Goal: Information Seeking & Learning: Learn about a topic

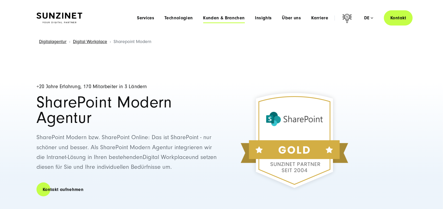
click at [227, 20] on span "Kunden & Branchen" at bounding box center [224, 17] width 42 height 5
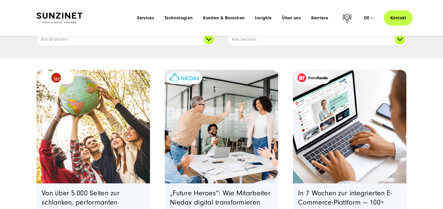
scroll to position [77, 0]
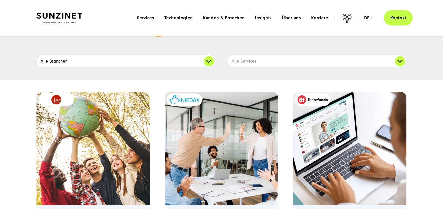
click at [170, 66] on link "Alle Branchen" at bounding box center [126, 61] width 178 height 12
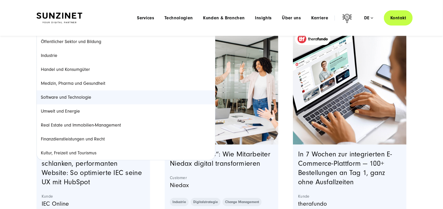
scroll to position [128, 0]
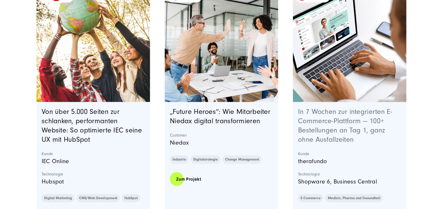
scroll to position [205, 0]
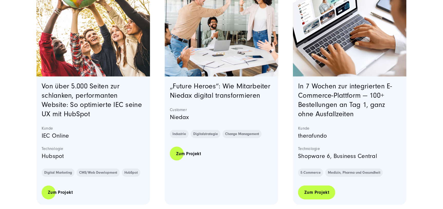
click at [319, 194] on link "Zum Projekt" at bounding box center [316, 192] width 37 height 15
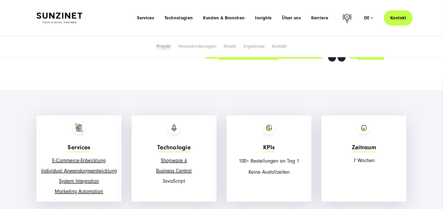
scroll to position [565, 0]
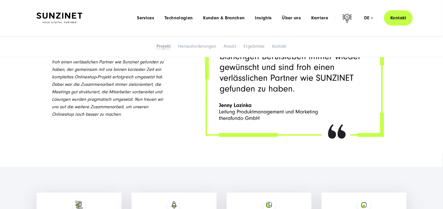
click at [237, 112] on img at bounding box center [294, 73] width 193 height 148
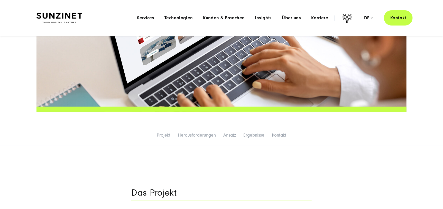
scroll to position [0, 0]
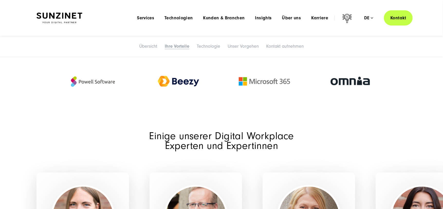
scroll to position [720, 0]
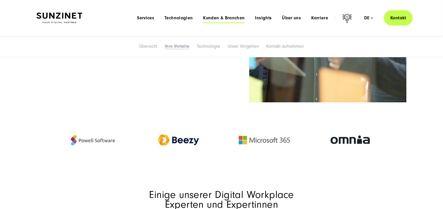
click at [219, 18] on span "Kunden & Branchen" at bounding box center [224, 17] width 42 height 5
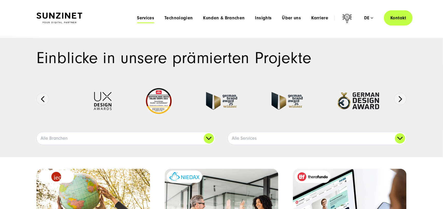
click at [151, 17] on span "Services" at bounding box center [145, 17] width 17 height 5
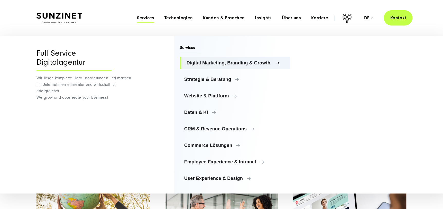
click at [217, 60] on span "Digital Marketing, Branding & Growth" at bounding box center [237, 62] width 100 height 5
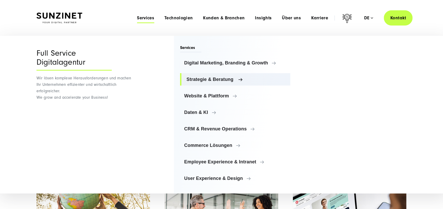
click at [217, 78] on span "Strategie & Beratung" at bounding box center [237, 79] width 100 height 5
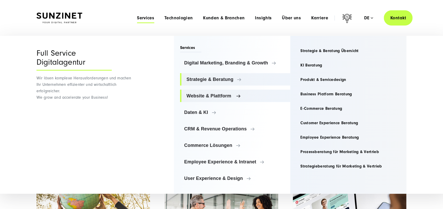
click at [232, 97] on span "Website & Plattform" at bounding box center [237, 95] width 100 height 5
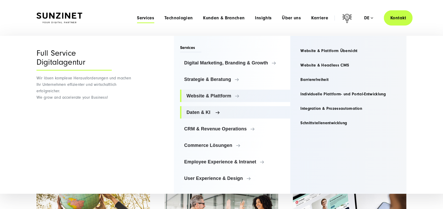
click at [231, 112] on span "Daten & KI" at bounding box center [237, 112] width 100 height 5
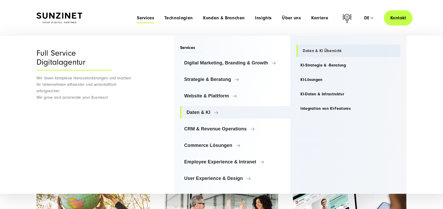
click at [309, 51] on link "Daten & KI Übersicht" at bounding box center [349, 50] width 104 height 12
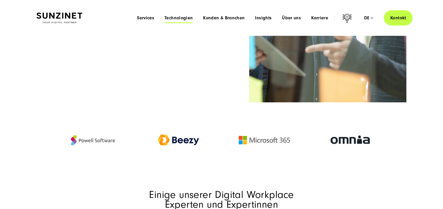
scroll to position [720, 0]
click at [172, 17] on span "Technologien" at bounding box center [179, 17] width 28 height 5
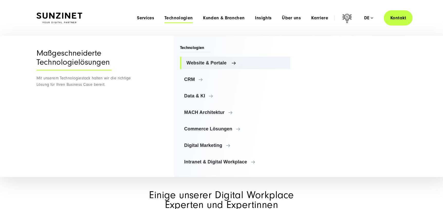
click at [198, 61] on span "Website & Portale" at bounding box center [237, 62] width 100 height 5
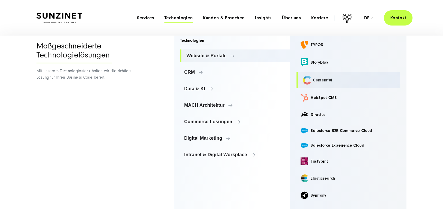
scroll to position [12, 0]
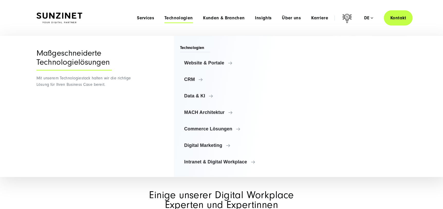
click at [250, 58] on ul "Website & Portale Website & Portale TYPO3 Storyblok Contentful CRM" at bounding box center [235, 112] width 110 height 111
click at [240, 74] on link "CRM" at bounding box center [235, 79] width 110 height 12
click at [247, 65] on span "Website & Portale" at bounding box center [237, 62] width 100 height 5
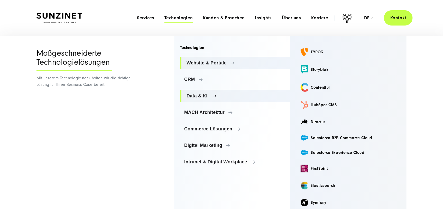
click at [239, 95] on span "Data & KI" at bounding box center [237, 95] width 100 height 5
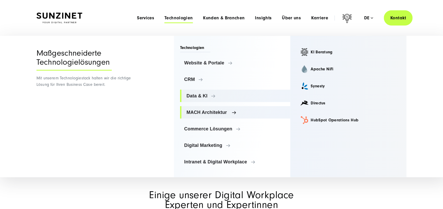
click at [245, 117] on link "MACH Architektur" at bounding box center [235, 112] width 110 height 12
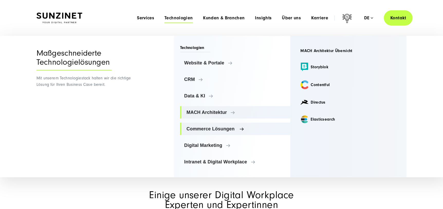
click at [241, 132] on link "Commerce Lösungen" at bounding box center [235, 128] width 110 height 12
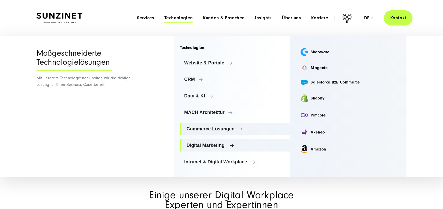
click at [240, 149] on link "Digital Marketing" at bounding box center [235, 145] width 110 height 12
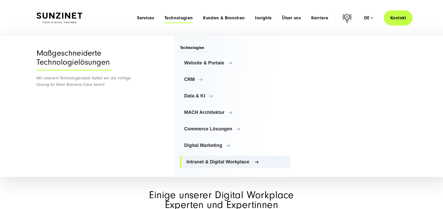
click at [244, 162] on span "Intranet & Digital Workplace" at bounding box center [237, 161] width 100 height 5
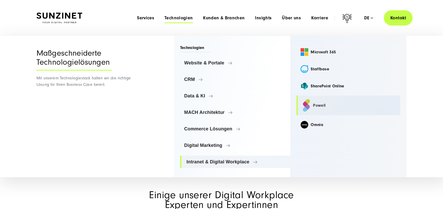
click at [330, 107] on link "Powell" at bounding box center [349, 105] width 104 height 20
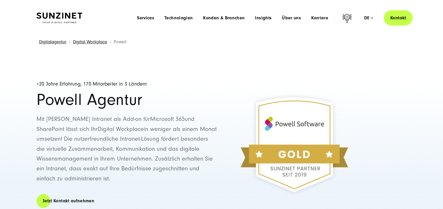
click at [214, 15] on div "Menu Services Menu Full Service Digitalagentur Wir lösen komplexe Herausforderu…" at bounding box center [272, 17] width 281 height 15
click at [214, 18] on span "Kunden & Branchen" at bounding box center [224, 17] width 42 height 5
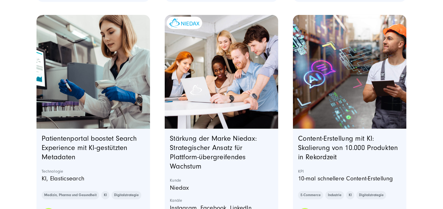
scroll to position [437, 0]
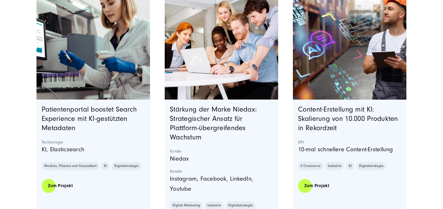
click at [346, 79] on img "Featured image: Ein Lagerarbeiter mit weißem Shirt, grauer Latzhose und orangef…" at bounding box center [350, 43] width 116 height 116
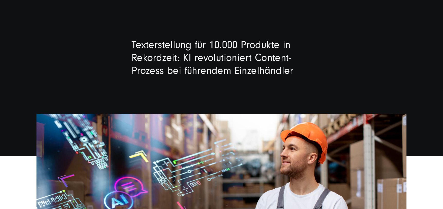
scroll to position [51, 0]
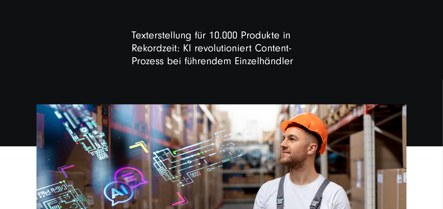
drag, startPoint x: 163, startPoint y: 82, endPoint x: 136, endPoint y: 79, distance: 27.0
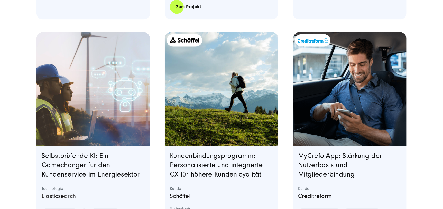
scroll to position [694, 0]
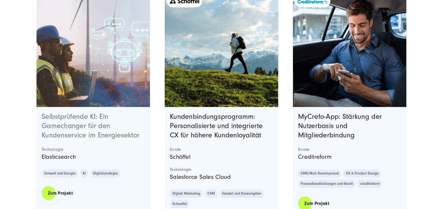
click at [104, 118] on link "Selbstprüfende KI: Ein Gamechanger für den Kundenservice im Energiesektor" at bounding box center [91, 125] width 98 height 26
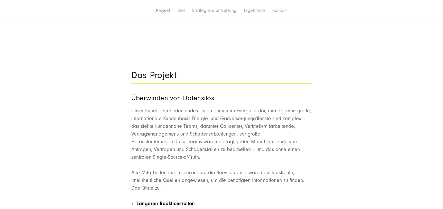
scroll to position [360, 0]
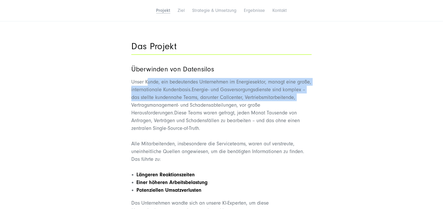
drag, startPoint x: 148, startPoint y: 71, endPoint x: 339, endPoint y: 83, distance: 190.7
click at [339, 83] on div "Das Projekt Überwinden von Datensilos Unser Kunde, ein bedeutendes Unternehmen …" at bounding box center [222, 129] width 370 height 186
click at [286, 87] on span "Energie- und Gasversorgungsdienste sind komplex – das stellte kundennahe Teams,…" at bounding box center [218, 101] width 174 height 29
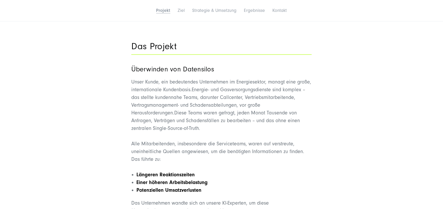
click at [149, 110] on span "Diese Teams waren gefragt, jeden Monat Tausende von Anfragen, Verträgen und Sch…" at bounding box center [215, 120] width 169 height 21
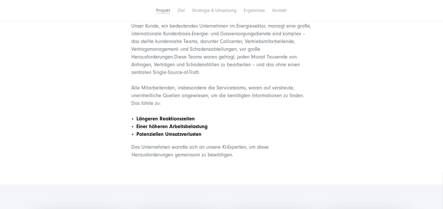
scroll to position [540, 0]
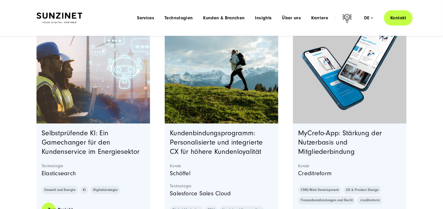
scroll to position [669, 0]
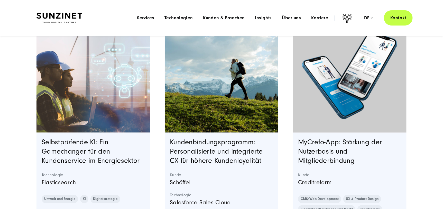
click at [305, 86] on image "Featured image: - Read full post: MyCrefo App | App Design & Strategie" at bounding box center [350, 75] width 111 height 100
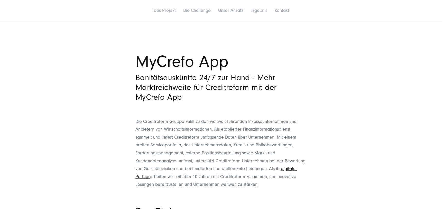
scroll to position [205, 0]
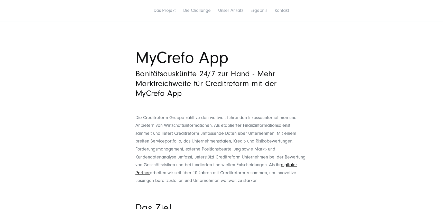
drag, startPoint x: 123, startPoint y: 65, endPoint x: 238, endPoint y: 77, distance: 115.8
click at [238, 77] on div "MyCrefo App Bonitätsauskünfte 24/7 zur Hand - Mehr Marktreichweite für Creditre…" at bounding box center [221, 75] width 443 height 77
click at [227, 73] on h3 "Bonitätsauskünfte 24/7 zur Hand - Mehr Marktreichweite für Creditreform mit der…" at bounding box center [222, 83] width 172 height 29
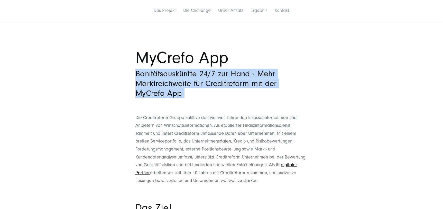
click at [227, 73] on h3 "Bonitätsauskünfte 24/7 zur Hand - Mehr Marktreichweite für Creditreform mit der…" at bounding box center [222, 83] width 172 height 29
click at [223, 78] on h3 "Bonitätsauskünfte 24/7 zur Hand - Mehr Marktreichweite für Creditreform mit der…" at bounding box center [222, 83] width 172 height 29
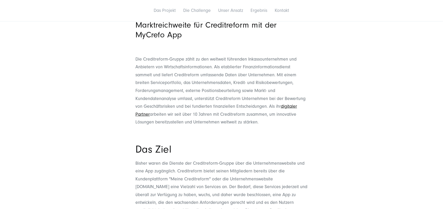
scroll to position [283, 0]
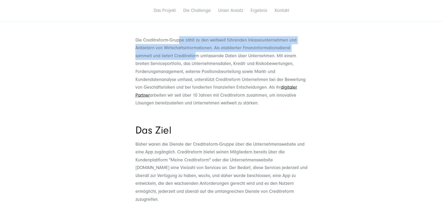
drag, startPoint x: 179, startPoint y: 40, endPoint x: 196, endPoint y: 54, distance: 22.7
click at [196, 53] on p "Die Creditreform-Gruppe zählt zu den weltweit führenden Inkassounternehmen und …" at bounding box center [222, 71] width 172 height 71
click at [196, 54] on p "Die Creditreform-Gruppe zählt zu den weltweit führenden Inkassounternehmen und …" at bounding box center [222, 71] width 172 height 71
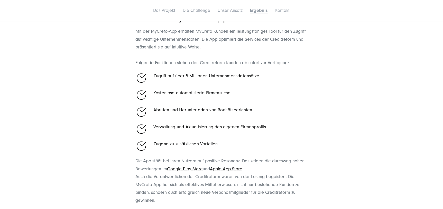
scroll to position [977, 0]
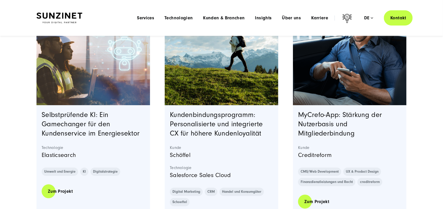
scroll to position [686, 0]
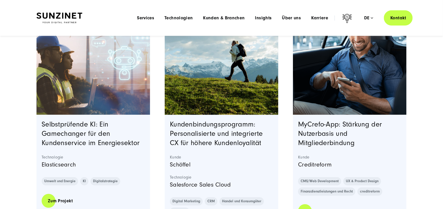
click at [197, 102] on img "Featured image: Schöffel Kundenbindungsprogramm Teaserbild - Read full post: Sc…" at bounding box center [222, 58] width 116 height 116
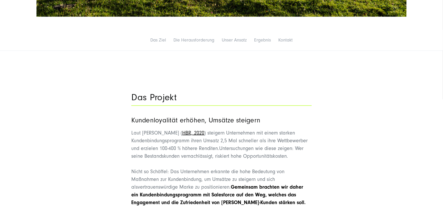
scroll to position [360, 0]
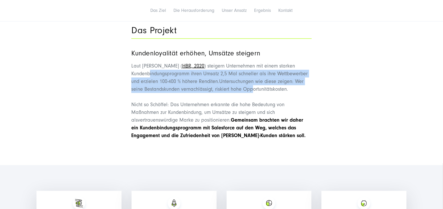
drag, startPoint x: 150, startPoint y: 69, endPoint x: 253, endPoint y: 86, distance: 103.9
click at [253, 86] on p "Laut R. Markey ( HBR, 2020 ) steigern Unternehmen mit einem starken Kundenbindu…" at bounding box center [221, 77] width 180 height 31
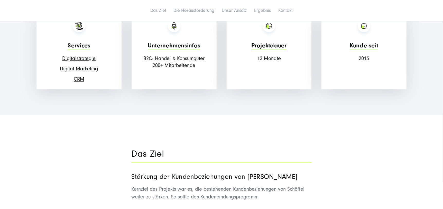
scroll to position [540, 0]
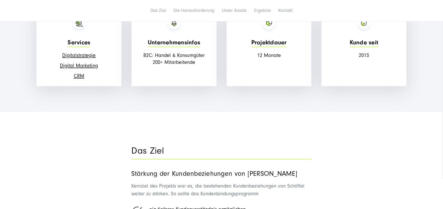
click at [190, 77] on div "Unternehmensinfos B2C: Handel & Konsumgüter 200+ Mitarbeitende" at bounding box center [174, 49] width 85 height 76
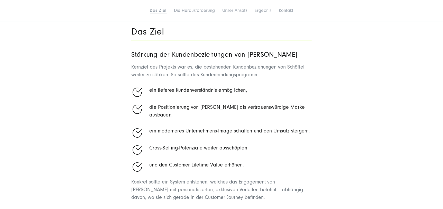
scroll to position [669, 0]
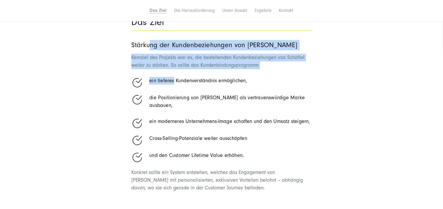
drag, startPoint x: 150, startPoint y: 42, endPoint x: 174, endPoint y: 70, distance: 37.0
click at [174, 70] on div "Stärkung der Kundenbeziehungen von Schöffel Kernziel des Projekts war es, die b…" at bounding box center [221, 116] width 180 height 152
click at [174, 73] on div "Stärkung der Kundenbeziehungen von Schöffel Kernziel des Projekts war es, die b…" at bounding box center [221, 116] width 180 height 152
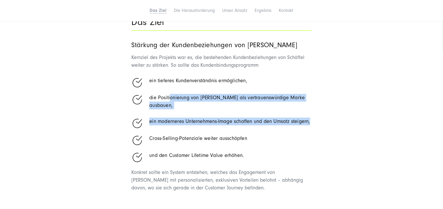
drag, startPoint x: 171, startPoint y: 100, endPoint x: 344, endPoint y: 112, distance: 173.5
click at [344, 112] on div "Das Ziel Stärkung der Kundenbeziehungen von Schöffel Kernziel des Projekts war …" at bounding box center [222, 105] width 370 height 187
drag, startPoint x: 342, startPoint y: 111, endPoint x: 332, endPoint y: 108, distance: 10.2
click at [342, 111] on div "Das Ziel Stärkung der Kundenbeziehungen von Schöffel Kernziel des Projekts war …" at bounding box center [222, 105] width 370 height 187
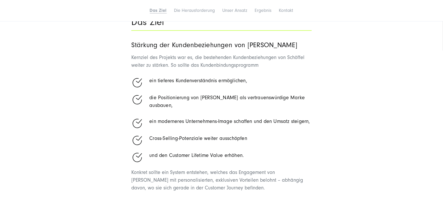
click at [233, 121] on ul "ein tieferes Kundenverständnis ermöglichen, die Positionierung von Schöffel als…" at bounding box center [221, 118] width 180 height 83
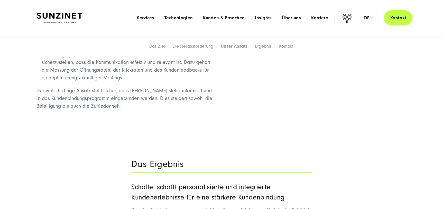
scroll to position [1466, 0]
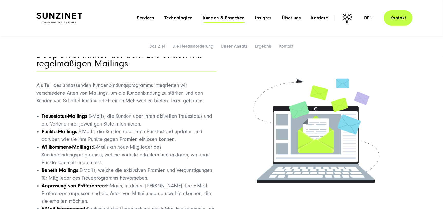
click at [218, 16] on span "Kunden & Branchen" at bounding box center [224, 17] width 42 height 5
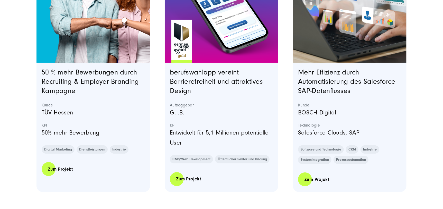
scroll to position [1003, 0]
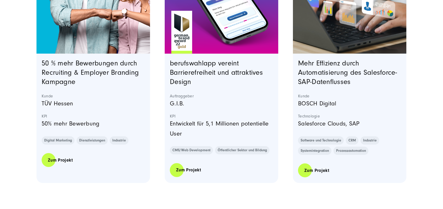
click at [318, 161] on div "Mehr Effizienz durch Automatisierung des Salesforce-SAP-Datenflusses Kunde BOSC…" at bounding box center [350, 117] width 114 height 129
click at [318, 164] on link "Zum Projekt" at bounding box center [316, 170] width 37 height 15
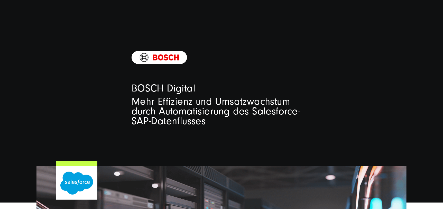
scroll to position [25, 0]
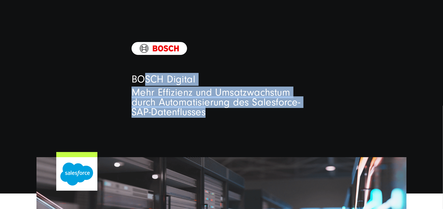
drag, startPoint x: 143, startPoint y: 82, endPoint x: 250, endPoint y: 109, distance: 110.3
click at [250, 109] on div "BOSCH Digital Mehr Effizienz und Umsatzwachstum durch Automatisierung des Sales…" at bounding box center [221, 95] width 201 height 44
click at [250, 109] on h2 "Mehr Effizienz und Umsatzwachstum durch Automatisierung des Salesforce-SAP-Date…" at bounding box center [222, 101] width 180 height 29
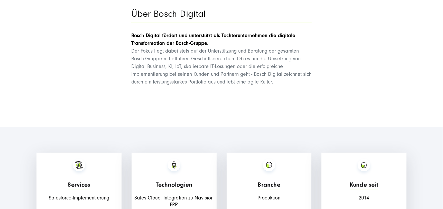
scroll to position [385, 0]
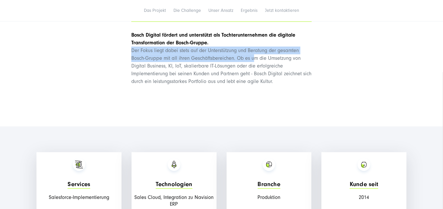
drag, startPoint x: 186, startPoint y: 55, endPoint x: 253, endPoint y: 58, distance: 67.4
click at [253, 58] on p "Bosch Digital fördert und unterstützt als Tochterunternehmen die digitale Trans…" at bounding box center [221, 58] width 180 height 54
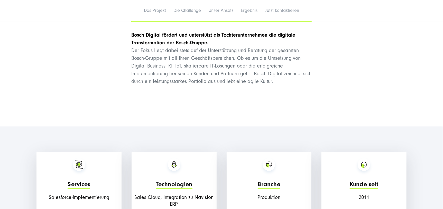
click at [205, 62] on p "Bosch Digital fördert und unterstützt als Tochterunternehmen die digitale Trans…" at bounding box center [221, 58] width 180 height 54
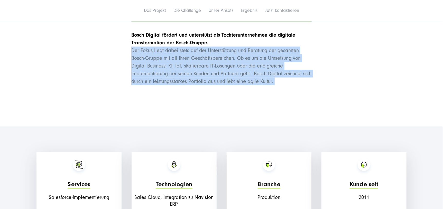
click at [205, 62] on p "Bosch Digital fördert und unterstützt als Tochterunternehmen die digitale Trans…" at bounding box center [221, 58] width 180 height 54
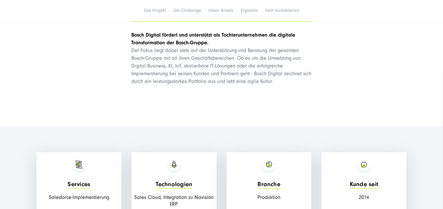
click at [209, 89] on div "Bosch Digital fördert und unterstützt als Tochterunternehmen die digitale Trans…" at bounding box center [221, 65] width 180 height 69
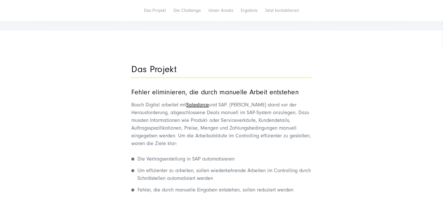
scroll to position [617, 0]
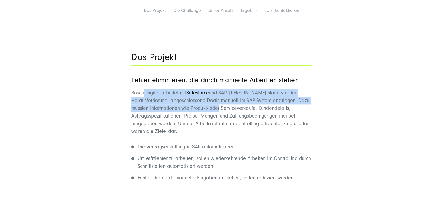
drag, startPoint x: 143, startPoint y: 91, endPoint x: 233, endPoint y: 104, distance: 90.9
click at [233, 104] on p "Bosch Digital arbeitet mit Salesforce und SAP. Bosch stand vor der Herausforder…" at bounding box center [221, 112] width 180 height 46
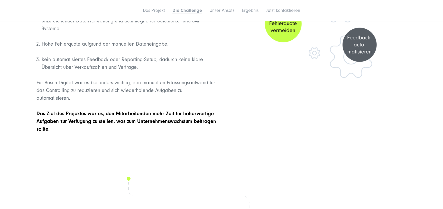
scroll to position [1054, 0]
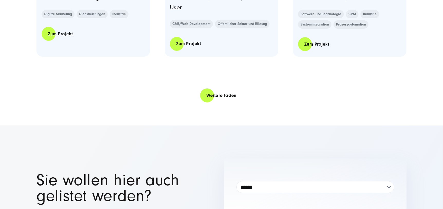
scroll to position [1131, 0]
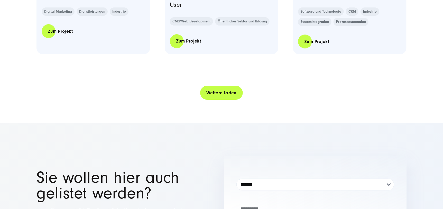
click at [215, 95] on link "Weitere laden" at bounding box center [221, 92] width 43 height 15
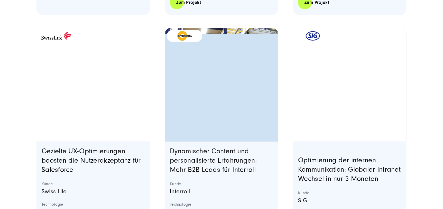
scroll to position [2005, 0]
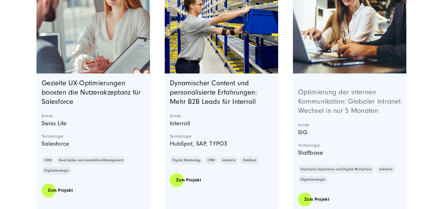
click at [327, 101] on link "Optimierung der internen Kommunikation: Globaler Intranet Wechsel in nur 5 Mona…" at bounding box center [349, 101] width 103 height 26
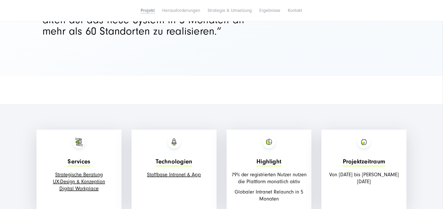
scroll to position [849, 0]
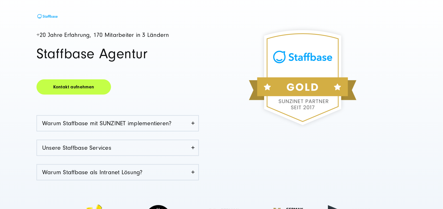
scroll to position [77, 0]
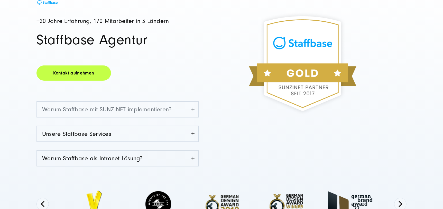
click at [93, 107] on link "Warum Staffbase mit SUNZINET implementieren?" at bounding box center [117, 109] width 161 height 15
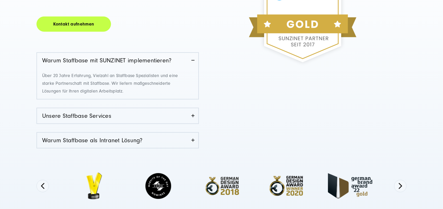
scroll to position [128, 0]
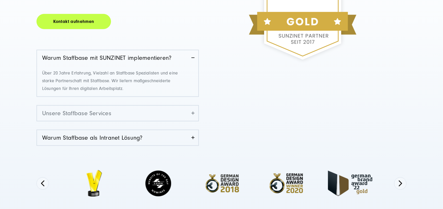
click at [107, 113] on link "Unsere Staffbase Services" at bounding box center [117, 112] width 161 height 15
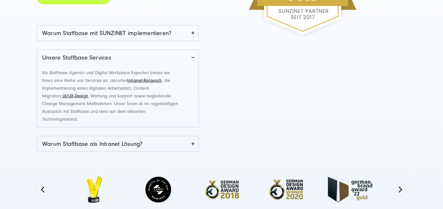
scroll to position [205, 0]
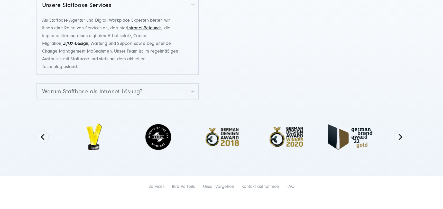
click at [100, 95] on link "Warum Staffbase als Intranet Lösung?" at bounding box center [117, 91] width 161 height 15
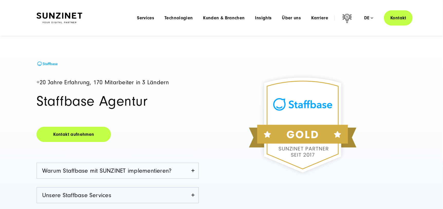
scroll to position [0, 0]
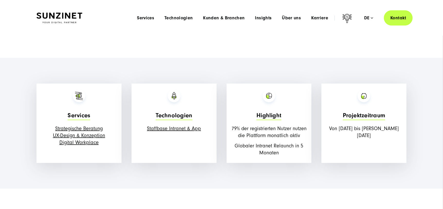
drag, startPoint x: 0, startPoint y: 0, endPoint x: 54, endPoint y: 60, distance: 81.2
click at [54, 60] on section "Services Strategische Beratung UX-Design & Konzeption Digital Workplace Technol…" at bounding box center [221, 123] width 443 height 131
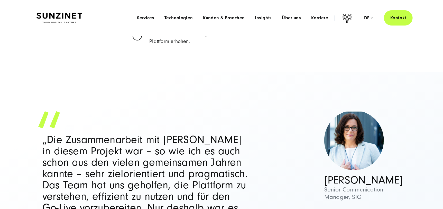
scroll to position [514, 0]
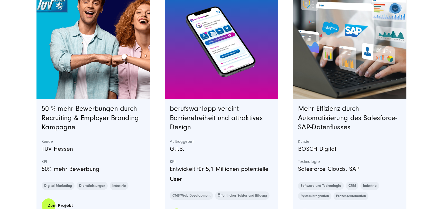
scroll to position [1111, 0]
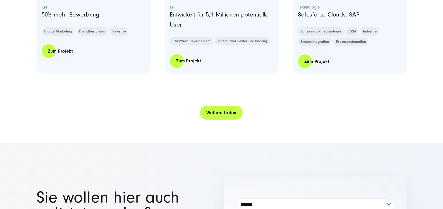
click at [211, 110] on link "Weitere laden" at bounding box center [221, 112] width 43 height 15
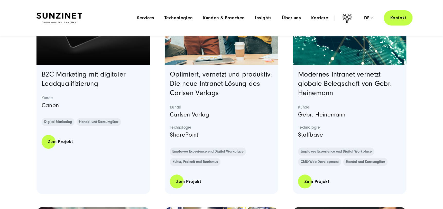
scroll to position [1755, 0]
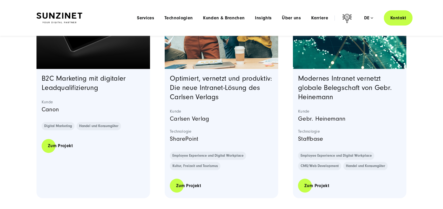
click at [241, 101] on h3 "Optimiert, vernetzt und produktiv: Die neue Intranet-Lösung des Carlsen Verlags" at bounding box center [221, 88] width 103 height 28
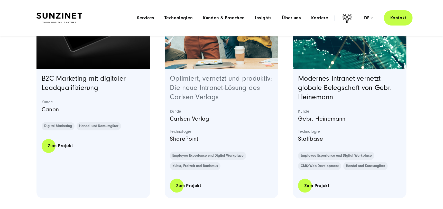
click at [231, 90] on link "Optimiert, vernetzt und produktiv: Die neue Intranet-Lösung des Carlsen Verlags" at bounding box center [221, 88] width 102 height 26
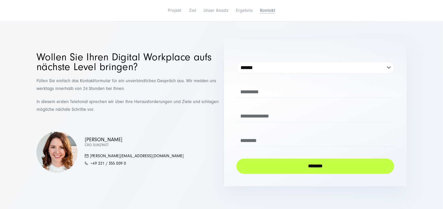
scroll to position [1800, 0]
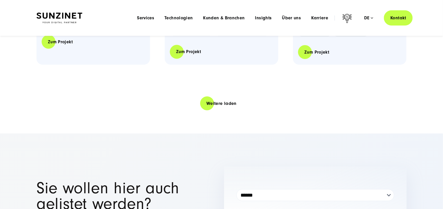
scroll to position [1111, 0]
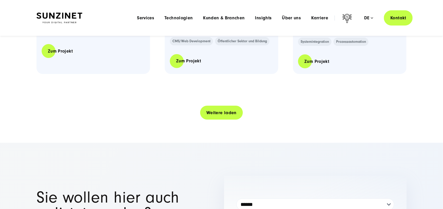
click at [224, 109] on link "Weitere laden" at bounding box center [221, 112] width 43 height 15
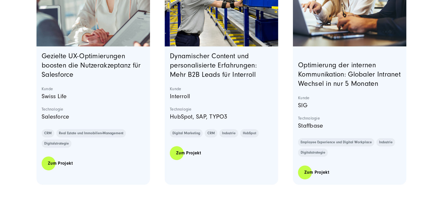
scroll to position [2166, 0]
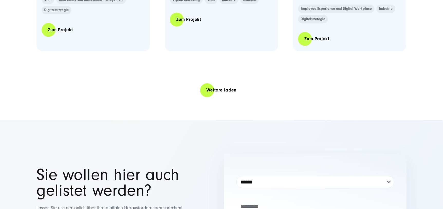
click at [212, 97] on link "Weitere laden" at bounding box center [221, 90] width 43 height 15
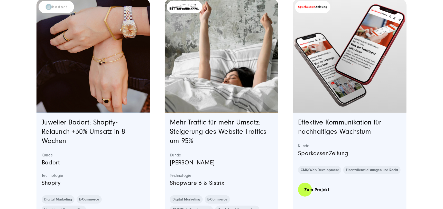
scroll to position [2552, 0]
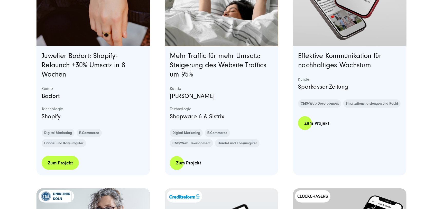
click at [64, 168] on link "Zum Projekt" at bounding box center [60, 162] width 37 height 15
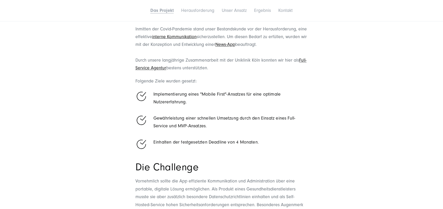
scroll to position [565, 0]
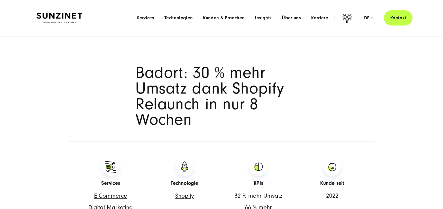
scroll to position [180, 0]
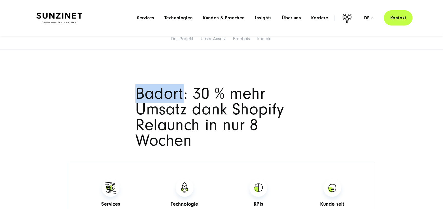
drag, startPoint x: 150, startPoint y: 95, endPoint x: 183, endPoint y: 98, distance: 32.8
click at [183, 98] on div "Badort: 30 % mehr Umsatz dank Shopify Relaunch in nur 8 Wochen" at bounding box center [221, 117] width 193 height 62
copy span "Badort"
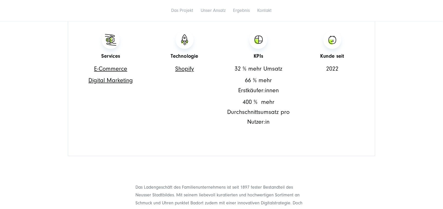
scroll to position [360, 0]
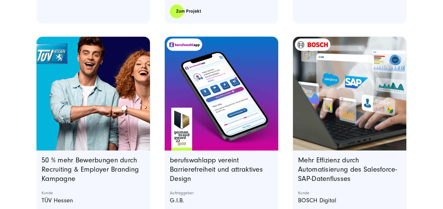
scroll to position [1111, 0]
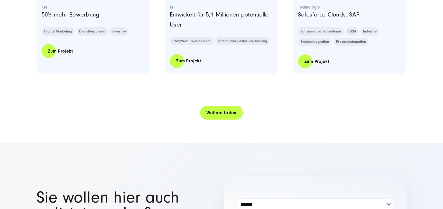
click at [233, 115] on link "Weitere laden" at bounding box center [221, 112] width 43 height 15
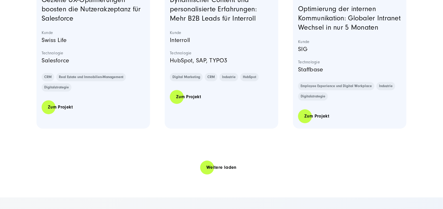
scroll to position [2140, 0]
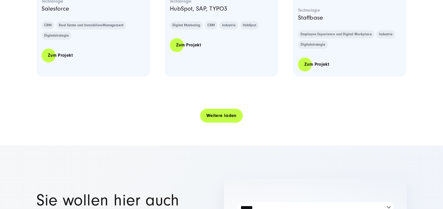
click at [217, 123] on link "Weitere laden" at bounding box center [221, 115] width 43 height 15
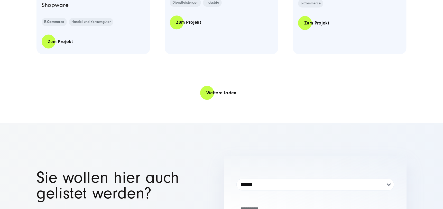
scroll to position [3220, 0]
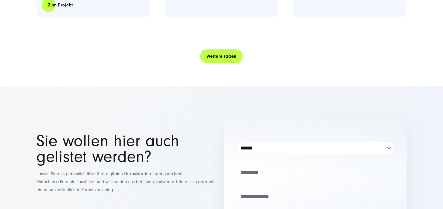
click at [219, 64] on link "Weitere laden" at bounding box center [221, 56] width 43 height 15
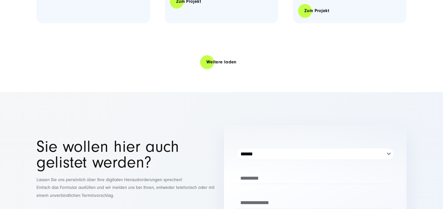
scroll to position [4249, 0]
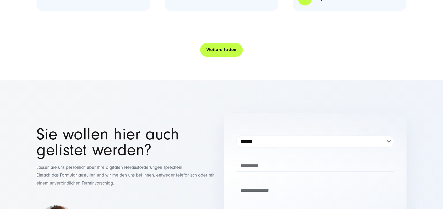
click at [227, 57] on link "Weitere laden" at bounding box center [221, 49] width 43 height 15
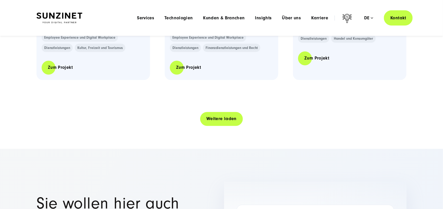
scroll to position [5251, 0]
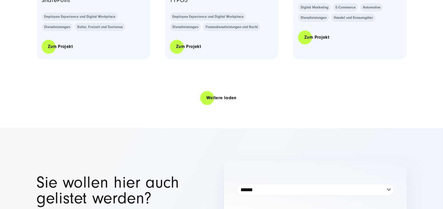
click at [226, 105] on link "Weitere laden" at bounding box center [221, 98] width 43 height 15
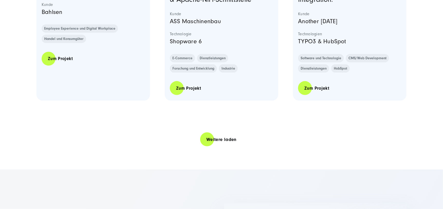
scroll to position [6255, 0]
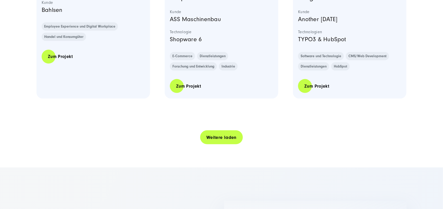
click at [212, 145] on link "Weitere laden" at bounding box center [221, 137] width 43 height 15
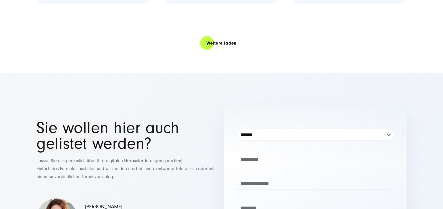
scroll to position [7360, 0]
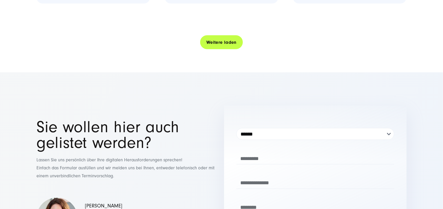
click at [223, 50] on link "Weitere laden" at bounding box center [221, 42] width 43 height 15
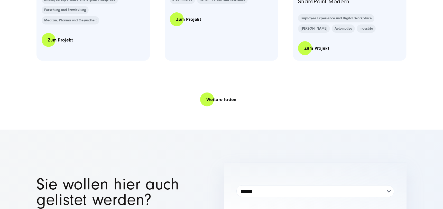
scroll to position [8337, 0]
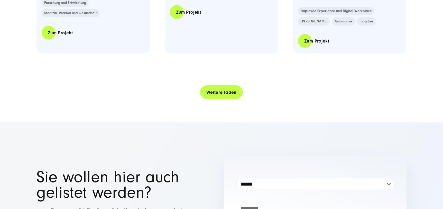
click at [228, 100] on link "Weitere laden" at bounding box center [221, 92] width 43 height 15
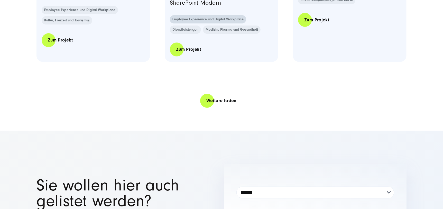
scroll to position [9366, 0]
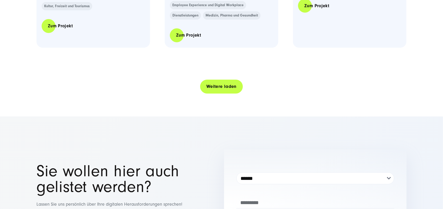
click at [233, 94] on link "Weitere laden" at bounding box center [221, 86] width 43 height 15
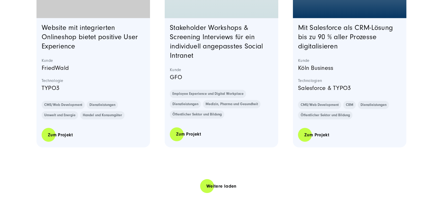
scroll to position [10369, 0]
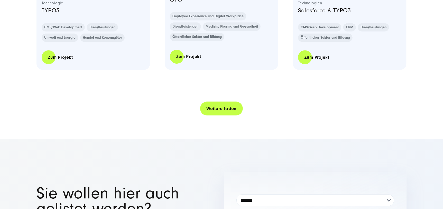
click at [210, 116] on link "Weitere laden" at bounding box center [221, 108] width 43 height 15
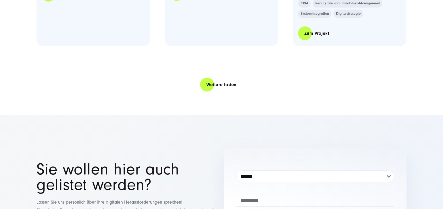
scroll to position [11526, 0]
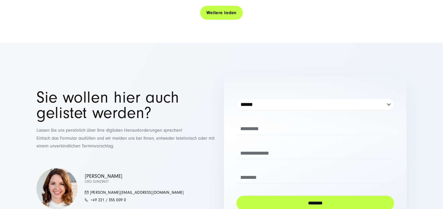
click at [219, 20] on link "Weitere laden" at bounding box center [221, 12] width 43 height 15
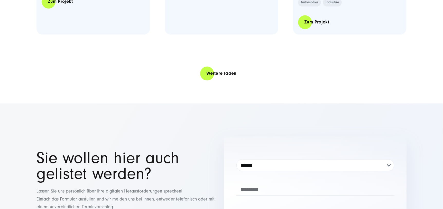
scroll to position [12503, 0]
click at [234, 80] on link "Weitere laden" at bounding box center [221, 73] width 43 height 15
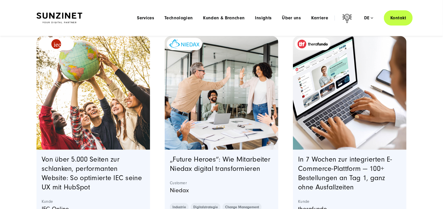
scroll to position [0, 0]
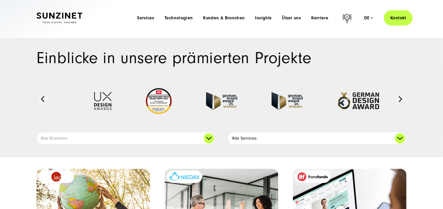
click at [234, 138] on link "Alle Services" at bounding box center [317, 138] width 178 height 12
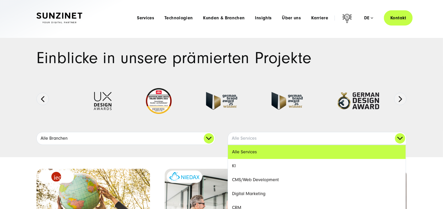
click at [191, 134] on link "Alle Branchen" at bounding box center [126, 138] width 178 height 12
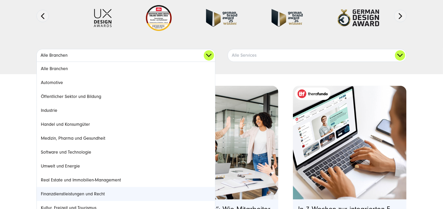
scroll to position [128, 0]
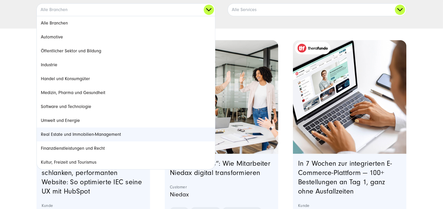
click at [125, 137] on link "Real Estate und Immobilien-Management" at bounding box center [126, 134] width 178 height 14
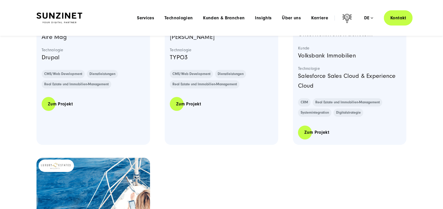
scroll to position [591, 0]
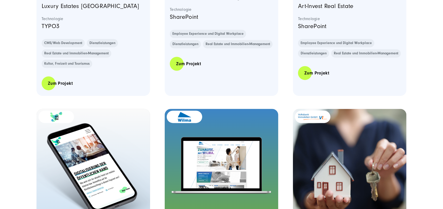
click at [196, 139] on link "Featured image: - Read full post: Wilma | Website Relaunch | SUNZINET" at bounding box center [222, 166] width 114 height 114
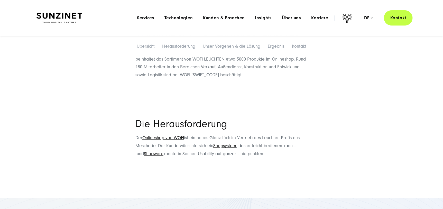
scroll to position [257, 0]
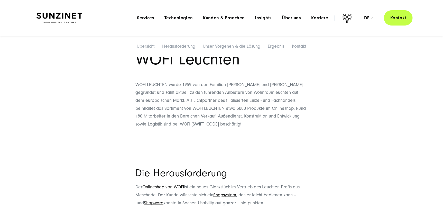
click at [175, 185] on link "Onlineshop von WOFI" at bounding box center [163, 186] width 42 height 5
click at [164, 60] on h1 "WOFI Leuchten" at bounding box center [222, 59] width 172 height 16
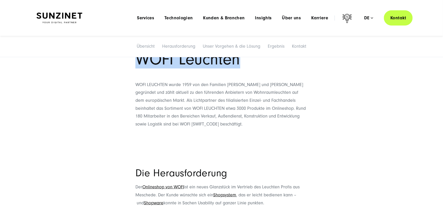
click at [164, 60] on h1 "WOFI Leuchten" at bounding box center [222, 59] width 172 height 16
copy div "WOFI Leuchten"
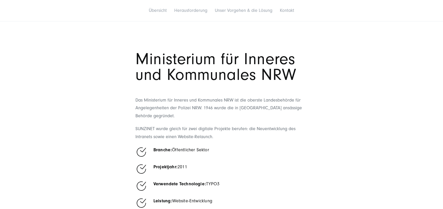
scroll to position [309, 0]
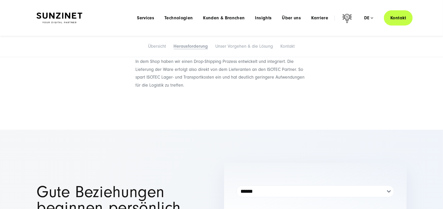
scroll to position [669, 0]
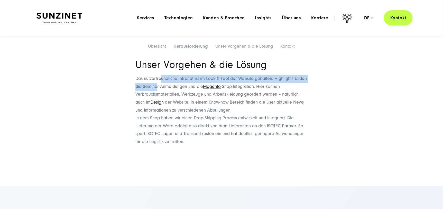
drag, startPoint x: 161, startPoint y: 79, endPoint x: 171, endPoint y: 90, distance: 14.7
click at [171, 90] on header "Unser Vorgehen & die Lösung Das nutzerfreundliche Intranet ist im Look & Feel d…" at bounding box center [222, 87] width 172 height 54
click at [170, 86] on span "Das nutzerfreundliche Intranet ist im Look & Feel der Website gehalten. Highlig…" at bounding box center [222, 82] width 172 height 13
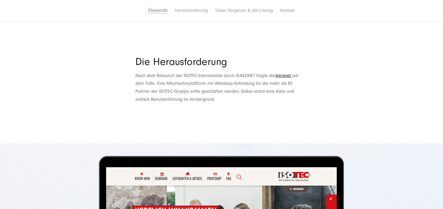
scroll to position [385, 0]
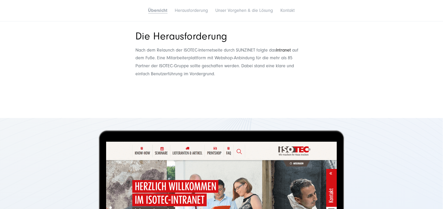
click at [288, 51] on link "Intranet" at bounding box center [284, 49] width 16 height 5
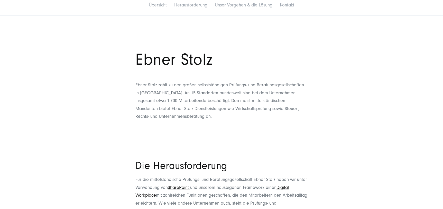
scroll to position [257, 0]
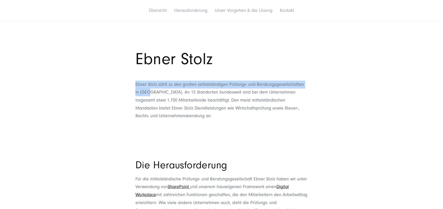
drag, startPoint x: 160, startPoint y: 86, endPoint x: 263, endPoint y: 78, distance: 103.2
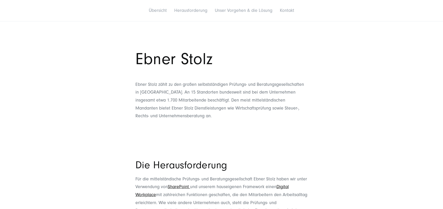
click at [193, 90] on span "Ebner Stolz zählt zu den großen selbstständigen Prüfungs- und Beratungsgesellsc…" at bounding box center [220, 100] width 169 height 37
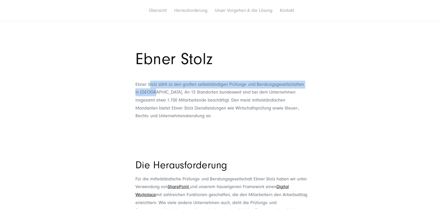
drag, startPoint x: 150, startPoint y: 82, endPoint x: 154, endPoint y: 92, distance: 10.1
click at [153, 92] on span "Ebner Stolz zählt zu den großen selbstständigen Prüfungs- und Beratungsgesellsc…" at bounding box center [220, 100] width 169 height 37
click at [154, 92] on span "Ebner Stolz zählt zu den großen selbstständigen Prüfungs- und Beratungsgesellsc…" at bounding box center [220, 100] width 169 height 37
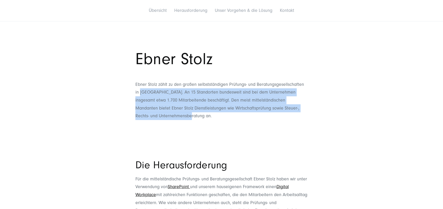
drag, startPoint x: 154, startPoint y: 92, endPoint x: 171, endPoint y: 114, distance: 29.0
click at [171, 114] on span "Ebner Stolz zählt zu den großen selbstständigen Prüfungs- und Beratungsgesellsc…" at bounding box center [220, 100] width 169 height 37
click at [166, 112] on p "Ebner Stolz zählt zu den großen selbstständigen Prüfungs- und Beratungsgesellsc…" at bounding box center [222, 99] width 172 height 39
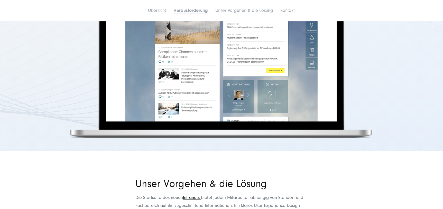
scroll to position [694, 0]
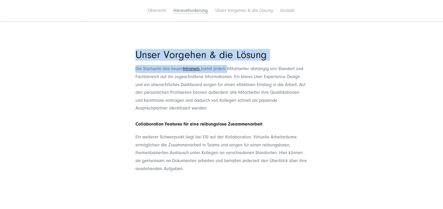
drag, startPoint x: 130, startPoint y: 55, endPoint x: 230, endPoint y: 68, distance: 101.1
click at [230, 68] on div "Unser Vorgehen & die Lösung Die Startseite des neuen Intranets bietet jedem Mit…" at bounding box center [221, 111] width 193 height 122
click at [230, 68] on span "bietet jedem Mitarbeiter abhängig von Standort und Fachbereich auf ihn zugeschn…" at bounding box center [221, 88] width 170 height 45
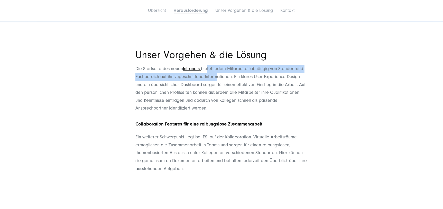
drag, startPoint x: 209, startPoint y: 67, endPoint x: 216, endPoint y: 73, distance: 9.3
click at [216, 73] on div "Die Startseite des neuen Intranets bietet jedem Mitarbeiter abhängig von Stando…" at bounding box center [222, 88] width 172 height 47
drag, startPoint x: 216, startPoint y: 73, endPoint x: 213, endPoint y: 75, distance: 2.9
click at [215, 74] on div "Die Startseite des neuen Intranets bietet jedem Mitarbeiter abhängig von Stando…" at bounding box center [222, 88] width 172 height 47
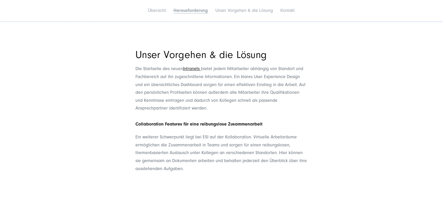
click at [184, 83] on span "bietet jedem Mitarbeiter abhängig von Standort und Fachbereich auf ihn zugeschn…" at bounding box center [221, 88] width 170 height 45
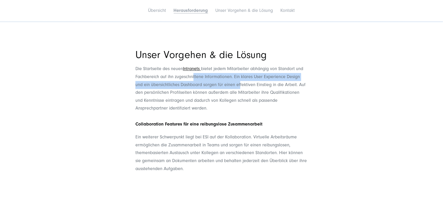
drag, startPoint x: 194, startPoint y: 75, endPoint x: 242, endPoint y: 84, distance: 48.2
click at [242, 84] on span "bietet jedem Mitarbeiter abhängig von Standort und Fachbereich auf ihn zugeschn…" at bounding box center [221, 88] width 170 height 45
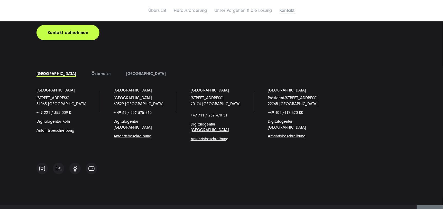
scroll to position [1176, 0]
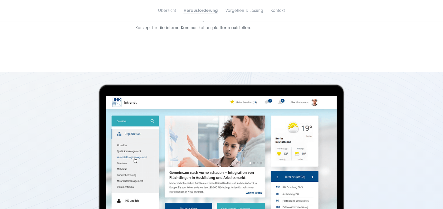
scroll to position [514, 0]
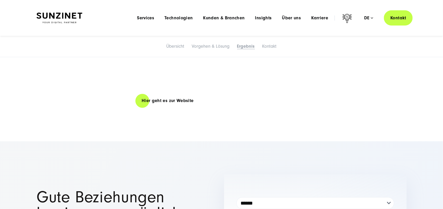
scroll to position [771, 0]
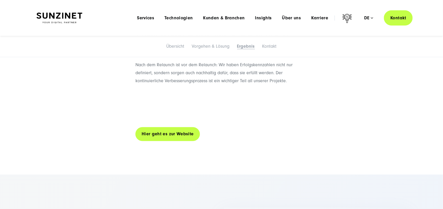
click at [183, 134] on link "Hier geht es zur Website" at bounding box center [168, 133] width 65 height 15
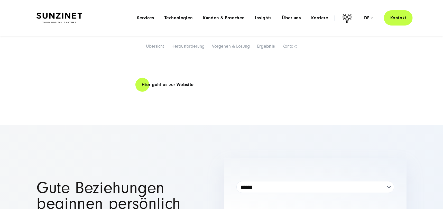
scroll to position [1207, 0]
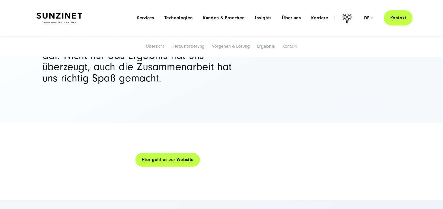
click at [188, 152] on link "Hier geht es zur Website" at bounding box center [168, 159] width 65 height 15
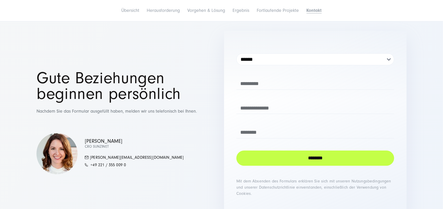
scroll to position [2134, 0]
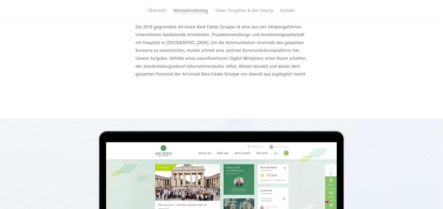
scroll to position [437, 0]
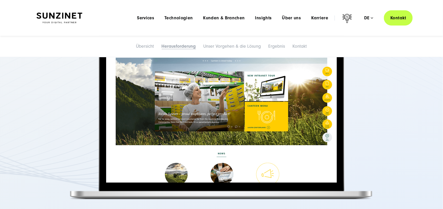
scroll to position [489, 0]
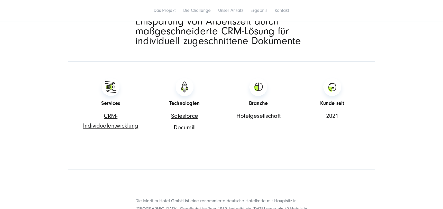
scroll to position [257, 0]
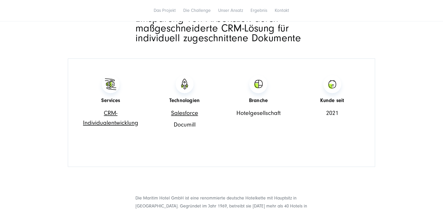
click at [190, 126] on p "Documill" at bounding box center [184, 125] width 69 height 10
copy p "Documill"
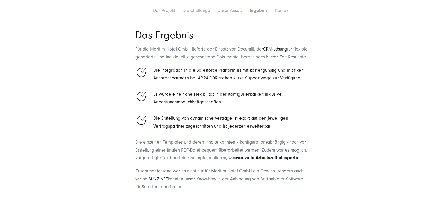
scroll to position [694, 0]
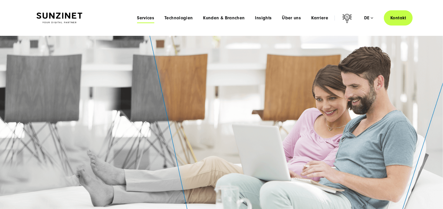
click at [154, 18] on span "Services" at bounding box center [145, 17] width 17 height 5
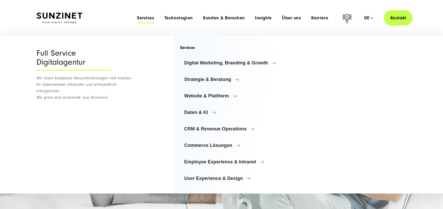
click at [181, 22] on div "Menu Services Menu Full Service Digitalagentur Wir lösen komplexe Herausforderu…" at bounding box center [272, 17] width 281 height 15
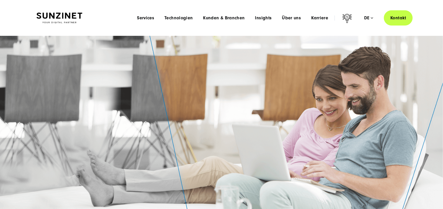
click at [185, 21] on div "Menu Services Menu Full Service Digitalagentur Wir lösen komplexe Herausforderu…" at bounding box center [272, 17] width 281 height 15
click at [197, 18] on li "Technologien Menu Maßgeschneiderte Technologielösungen Mit unserem Technologies…" at bounding box center [178, 17] width 39 height 5
click at [187, 17] on span "Technologien" at bounding box center [179, 17] width 28 height 5
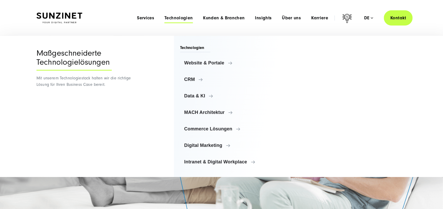
click at [260, 14] on div "Menu Services Menu Full Service Digitalagentur Wir lösen komplexe Herausforderu…" at bounding box center [272, 17] width 281 height 15
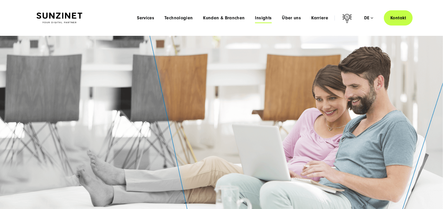
click at [262, 19] on span "Insights" at bounding box center [263, 17] width 17 height 5
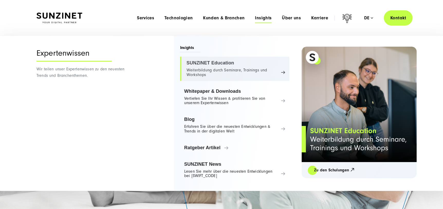
click at [221, 65] on link "SUNZINET Education Weiterbildung durch Seminare, Trainings und Workshops" at bounding box center [234, 69] width 109 height 24
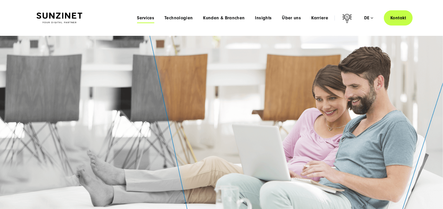
click at [153, 18] on span "Services" at bounding box center [145, 17] width 17 height 5
click at [179, 19] on span "Technologien" at bounding box center [179, 17] width 28 height 5
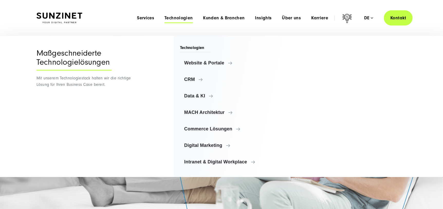
click at [207, 136] on ul "Website & Portale Website & Portale TYPO3 Storyblok Contentful CRM" at bounding box center [235, 112] width 110 height 111
click at [209, 131] on span "Commerce Lösungen" at bounding box center [237, 128] width 100 height 5
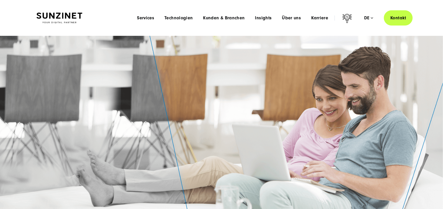
click at [134, 19] on li "Services Menu Full Service Digitalagentur Wir lösen komplexe Herausforderungen …" at bounding box center [146, 17] width 28 height 5
